Goal: Find contact information: Find contact information

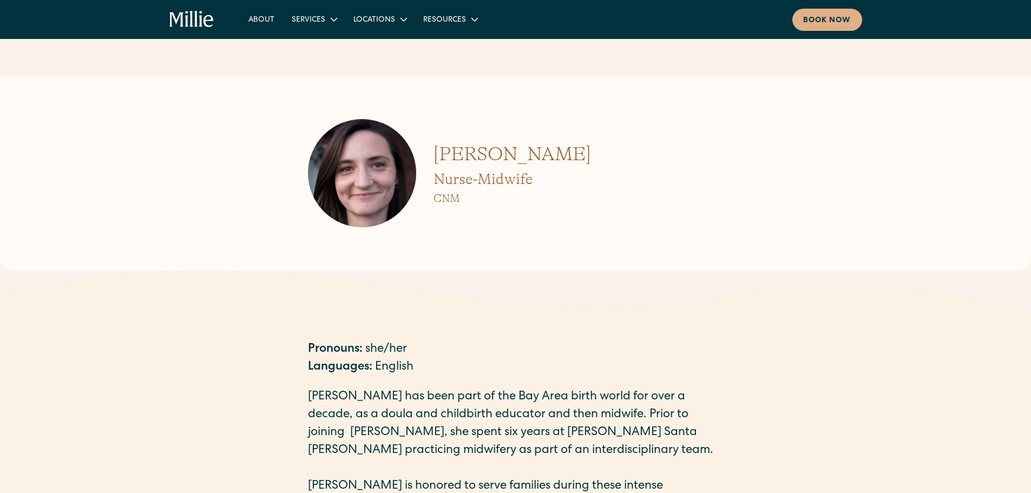
drag, startPoint x: 577, startPoint y: 157, endPoint x: 510, endPoint y: 156, distance: 66.5
click at [506, 156] on div "[PERSON_NAME] Nurse-Midwife CNM" at bounding box center [516, 173] width 416 height 108
copy h1 "[PERSON_NAME]"
drag, startPoint x: 500, startPoint y: 154, endPoint x: 432, endPoint y: 156, distance: 68.7
click at [432, 156] on div "[PERSON_NAME] Nurse-Midwife CNM" at bounding box center [516, 173] width 416 height 108
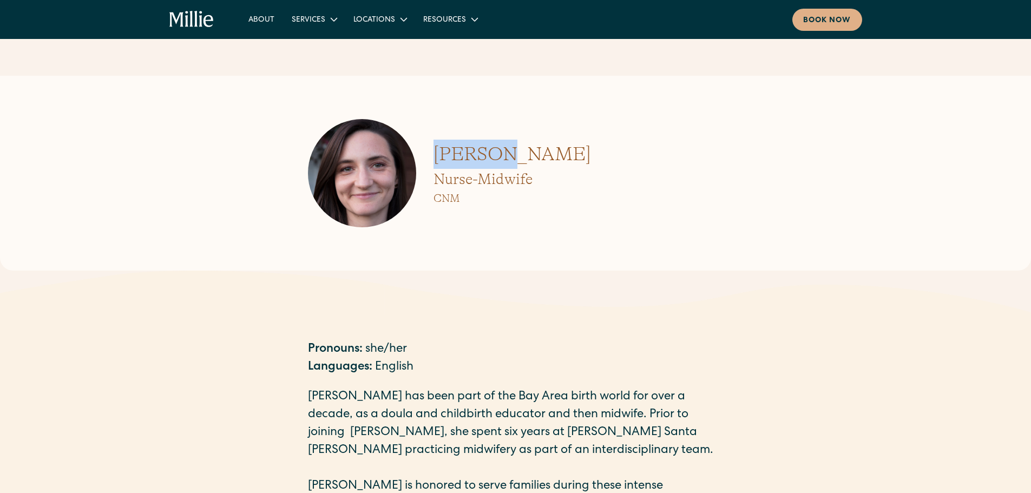
copy h1 "[PERSON_NAME]"
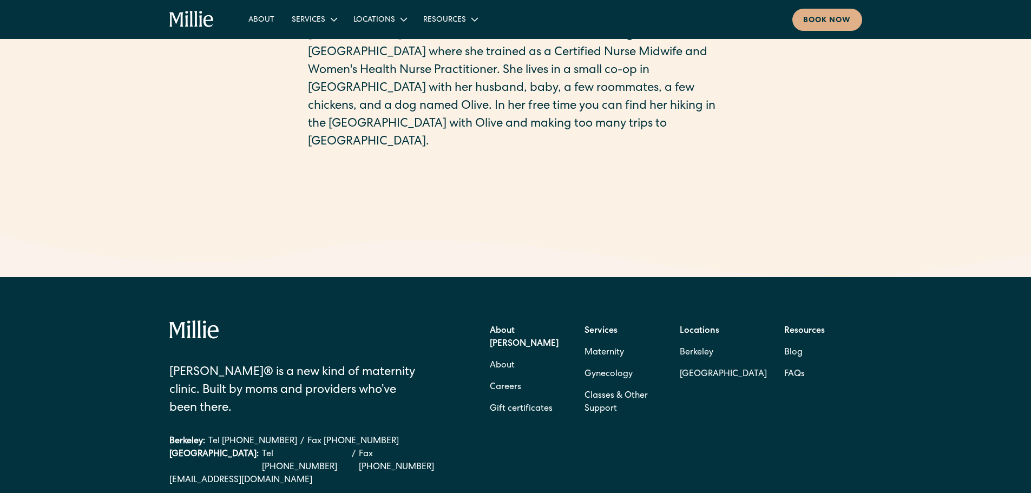
scroll to position [595, 0]
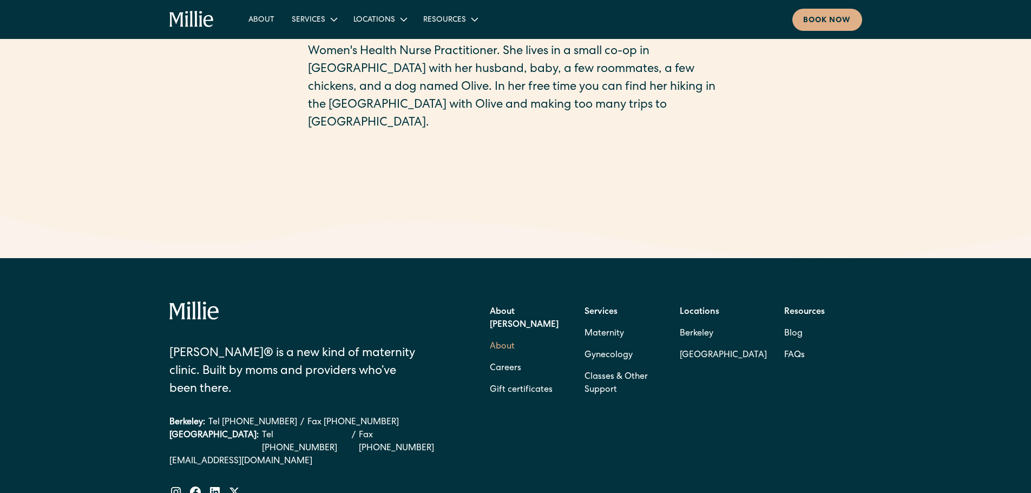
click at [502, 213] on link "About" at bounding box center [502, 347] width 25 height 22
click at [506, 213] on link "Berkeley" at bounding box center [723, 334] width 87 height 22
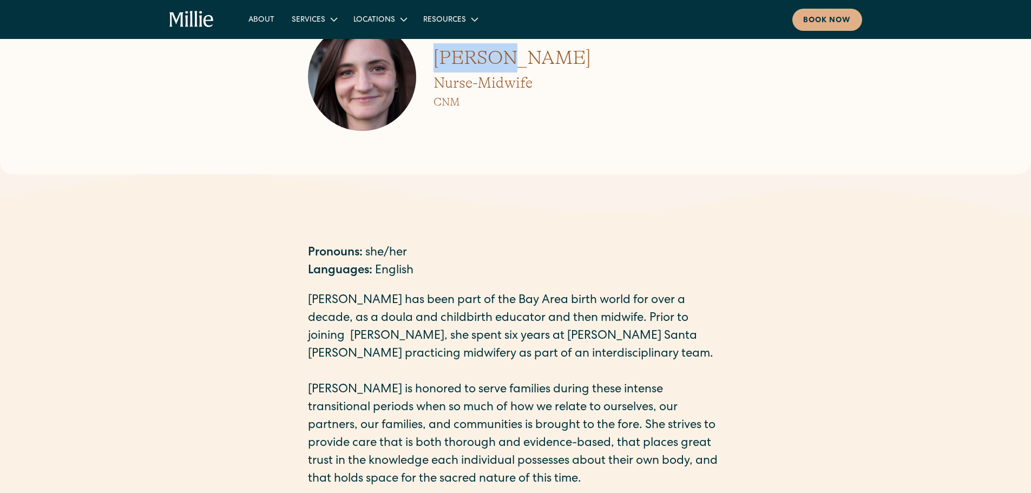
scroll to position [0, 0]
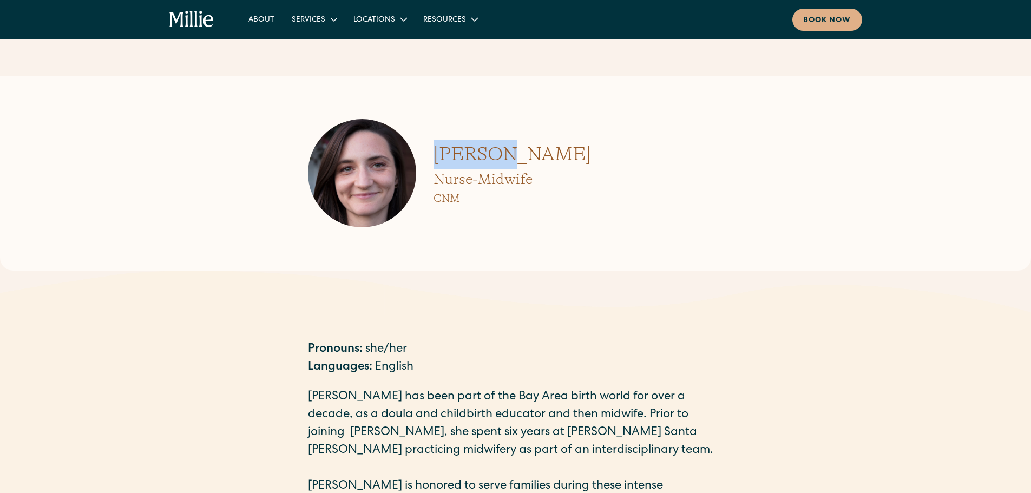
copy h1 "[PERSON_NAME]"
drag, startPoint x: 571, startPoint y: 149, endPoint x: 511, endPoint y: 161, distance: 61.2
click at [506, 161] on div "[PERSON_NAME] Nurse-Midwife CNM" at bounding box center [516, 173] width 416 height 108
copy h1 "[PERSON_NAME]"
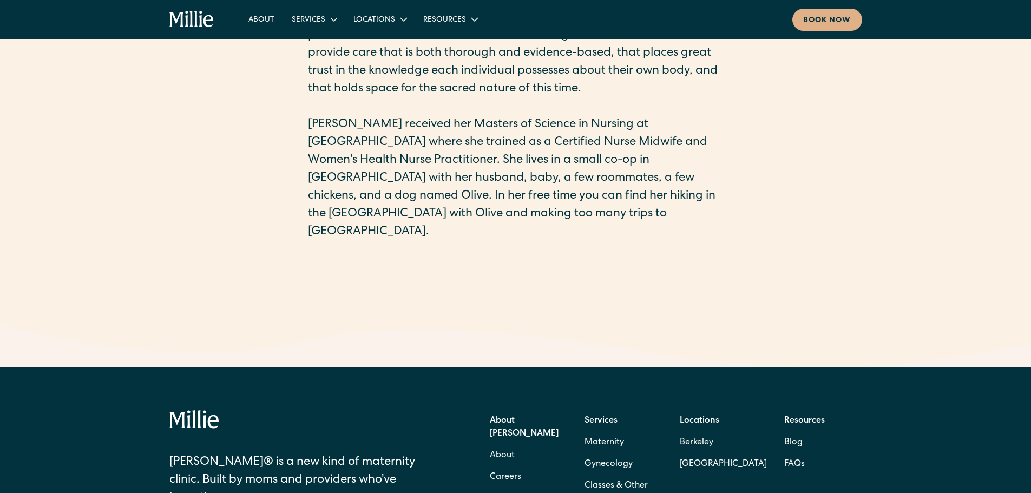
scroll to position [595, 0]
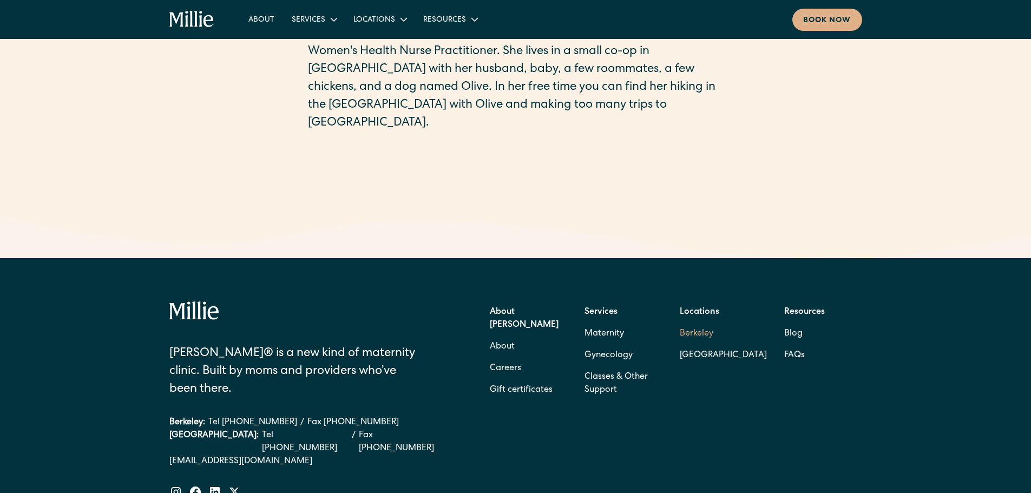
click at [506, 213] on link "Berkeley" at bounding box center [723, 334] width 87 height 22
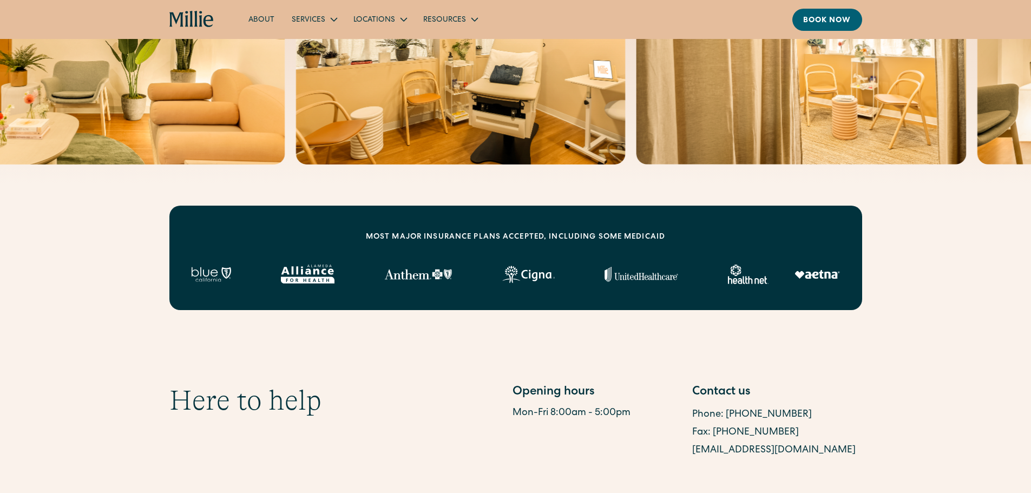
scroll to position [595, 0]
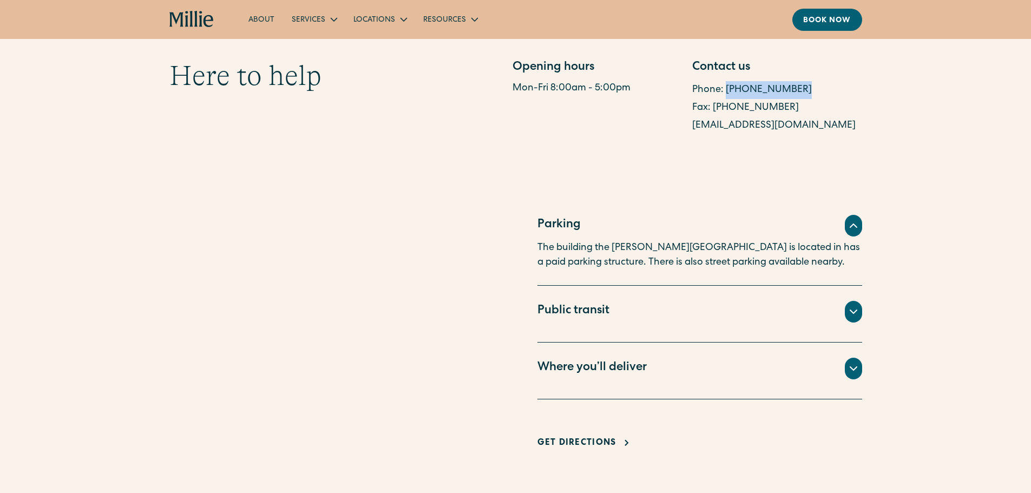
drag, startPoint x: 780, startPoint y: 88, endPoint x: 726, endPoint y: 91, distance: 54.2
click at [726, 91] on div "Phone: (510) 495-0310" at bounding box center [777, 90] width 170 height 18
copy link "(510) 495-0310"
drag, startPoint x: 822, startPoint y: 93, endPoint x: 805, endPoint y: 108, distance: 22.7
click at [822, 93] on div "Phone: (510) 495-0310" at bounding box center [777, 90] width 170 height 18
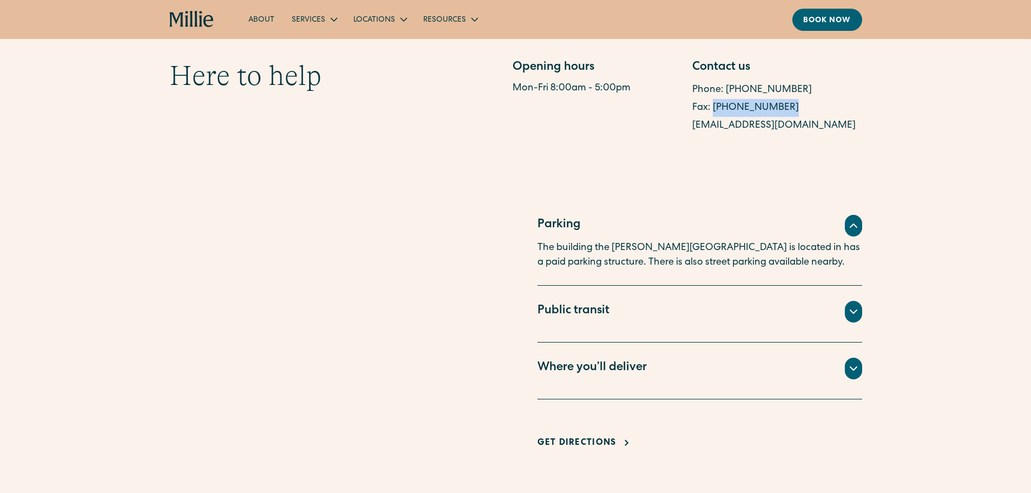
drag, startPoint x: 793, startPoint y: 112, endPoint x: 713, endPoint y: 110, distance: 80.6
click at [713, 110] on div "Fax: (510) 244-0446" at bounding box center [777, 108] width 170 height 18
copy link "(510) 244-0446"
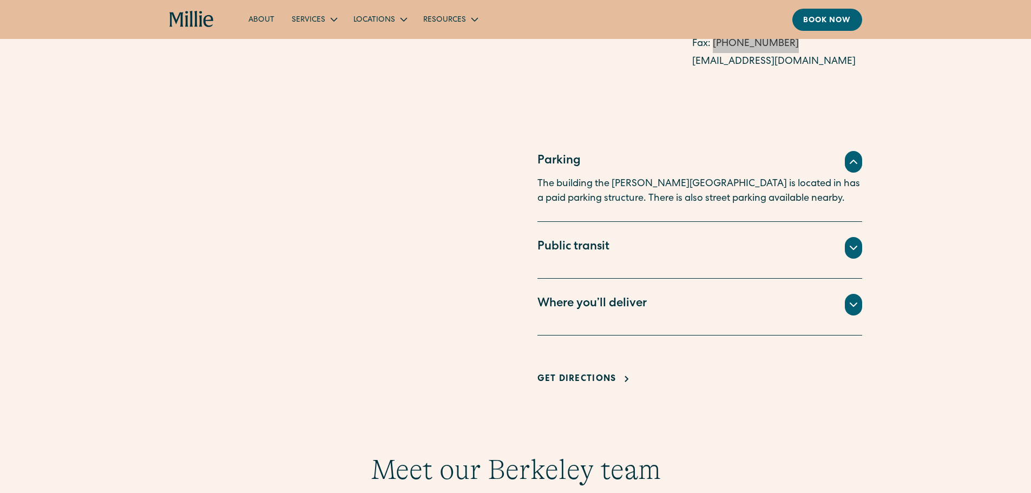
scroll to position [541, 0]
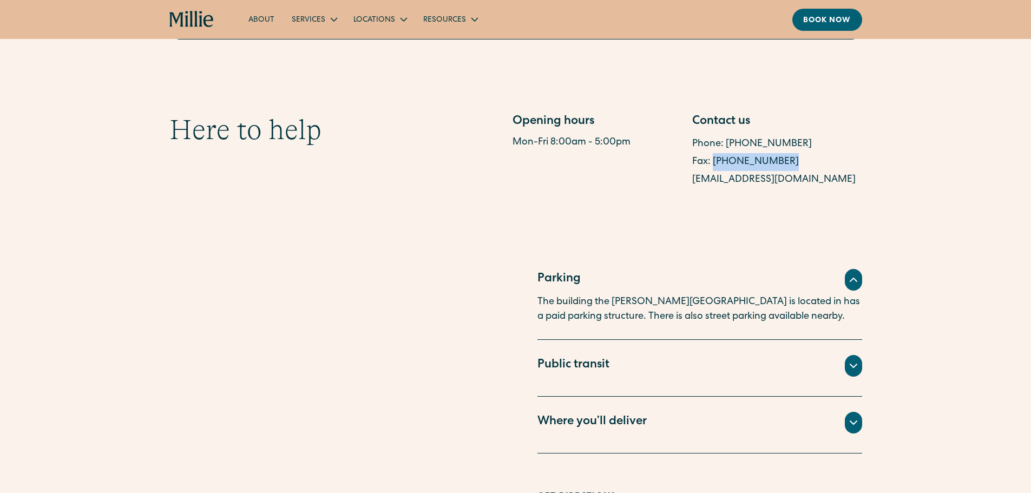
drag, startPoint x: 851, startPoint y: 182, endPoint x: 688, endPoint y: 180, distance: 162.9
click at [688, 180] on div "Opening hours Mon-Fri 8:00am - 5:00pm Contact us Phone: (510) 495-0310 Fax: (51…" at bounding box center [686, 151] width 349 height 76
copy link "berkeleysupport@millieclinic.com"
